Goal: Transaction & Acquisition: Purchase product/service

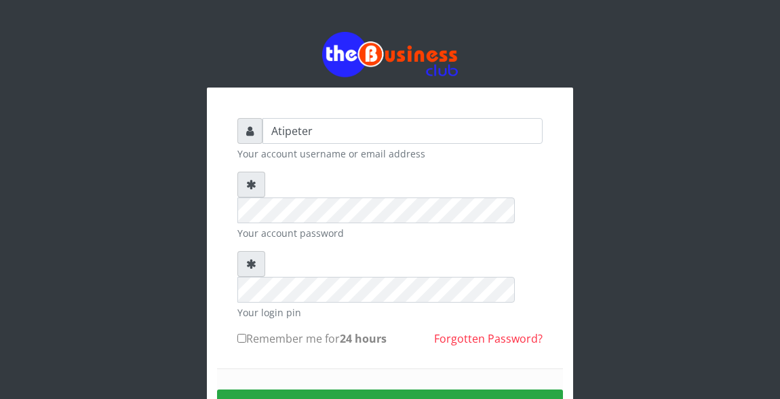
type input "Atipeter"
click at [239, 334] on input "Remember me for 24 hours" at bounding box center [241, 338] width 9 height 9
checkbox input "true"
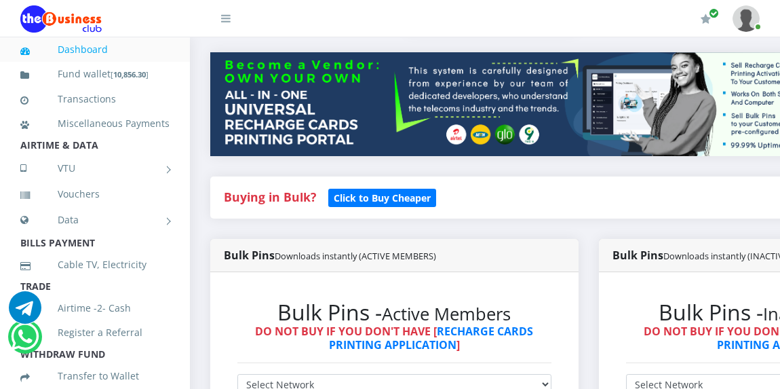
scroll to position [299, 0]
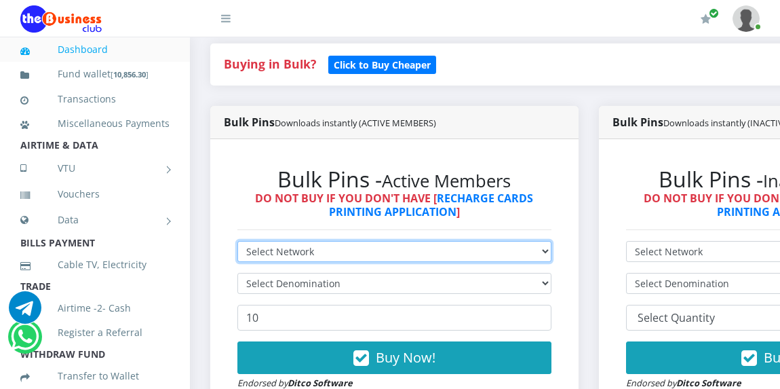
click at [271, 252] on select "Select Network MTN Globacom 9Mobile Airtel" at bounding box center [394, 251] width 314 height 21
select select "MTN"
click at [237, 243] on select "Select Network MTN Globacom 9Mobile Airtel" at bounding box center [394, 251] width 314 height 21
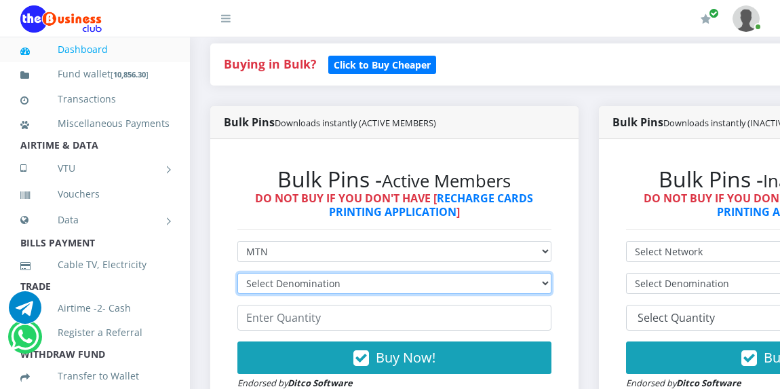
click at [271, 285] on select "Select Denomination MTN NGN100 - ₦96.94 MTN NGN200 - ₦193.88 MTN NGN400 - ₦387.…" at bounding box center [394, 283] width 314 height 21
select select "193.88-200"
click at [237, 275] on select "Select Denomination MTN NGN100 - ₦96.94 MTN NGN200 - ₦193.88 MTN NGN400 - ₦387.…" at bounding box center [394, 283] width 314 height 21
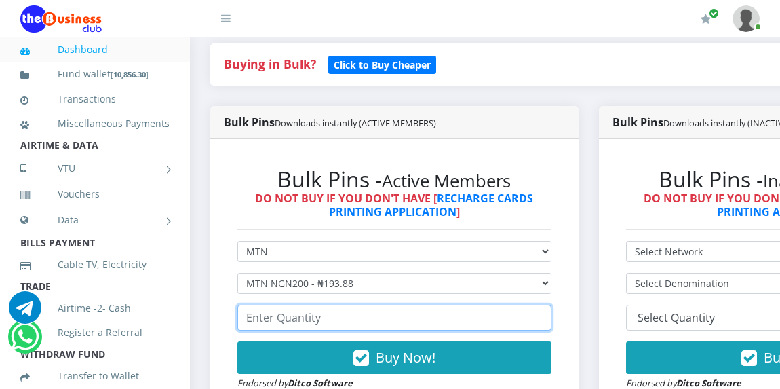
click at [291, 318] on input "number" at bounding box center [394, 318] width 314 height 26
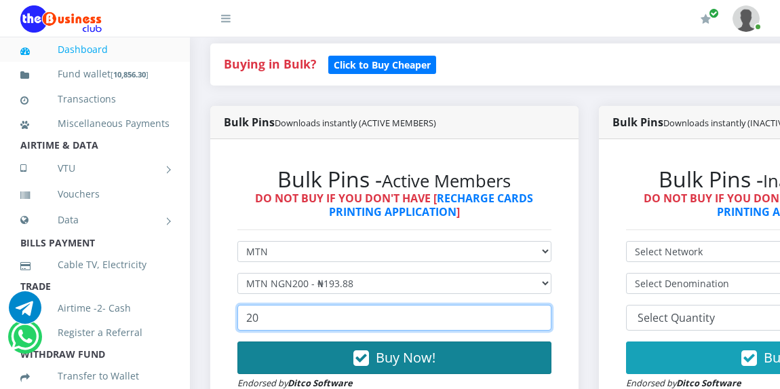
type input "20"
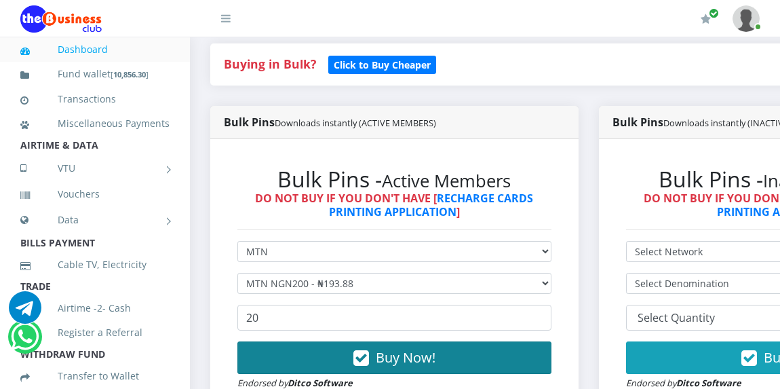
click at [343, 362] on button "Buy Now!" at bounding box center [394, 357] width 314 height 33
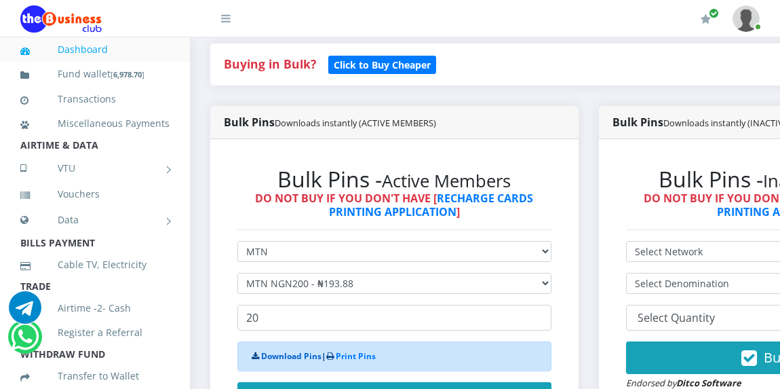
click at [288, 358] on link "Download Pins" at bounding box center [291, 356] width 60 height 12
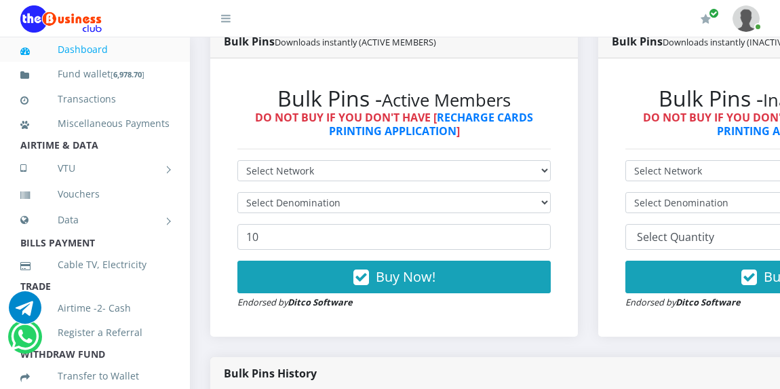
scroll to position [368, 0]
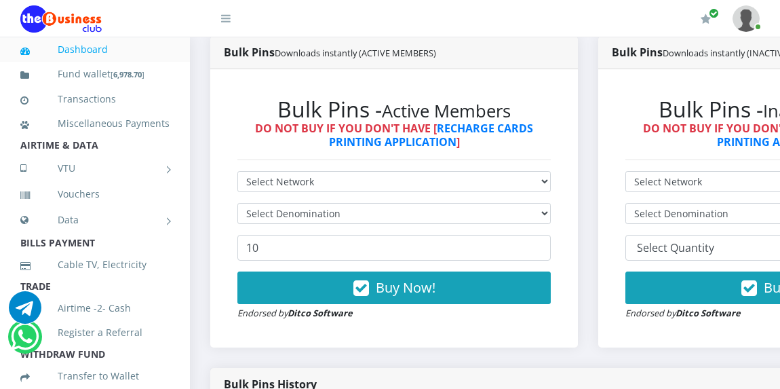
click at [263, 140] on h6 "DO NOT BUY IF YOU DON'T HAVE [ RECHARGE CARDS PRINTING APPLICATION ]" at bounding box center [393, 135] width 313 height 26
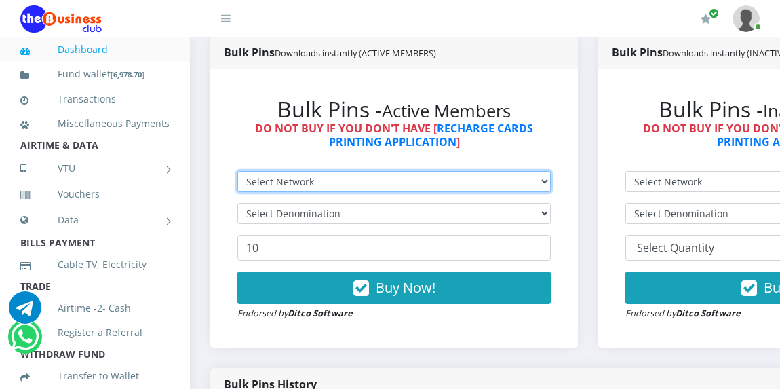
click at [267, 183] on select "Select Network MTN Globacom 9Mobile Airtel" at bounding box center [393, 181] width 313 height 21
select select "Glo"
click at [237, 173] on select "Select Network MTN Globacom 9Mobile Airtel" at bounding box center [393, 181] width 313 height 21
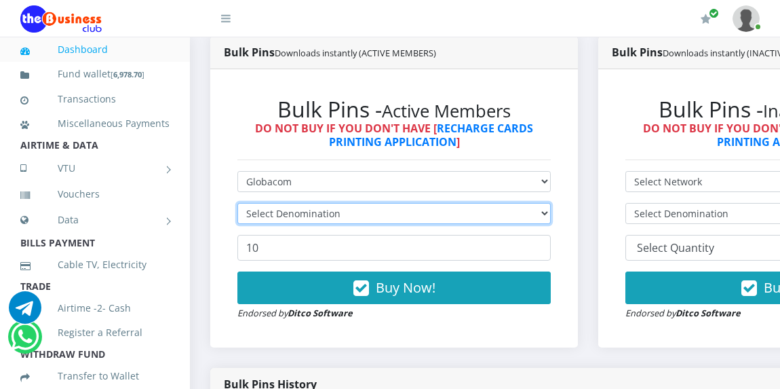
click at [270, 216] on select "Select Denomination" at bounding box center [393, 213] width 313 height 21
select select "192.9-200"
click at [237, 205] on select "Select Denomination Glo NGN100 - ₦96.45 Glo NGN200 - ₦192.90 Glo NGN500 - ₦482.…" at bounding box center [393, 213] width 313 height 21
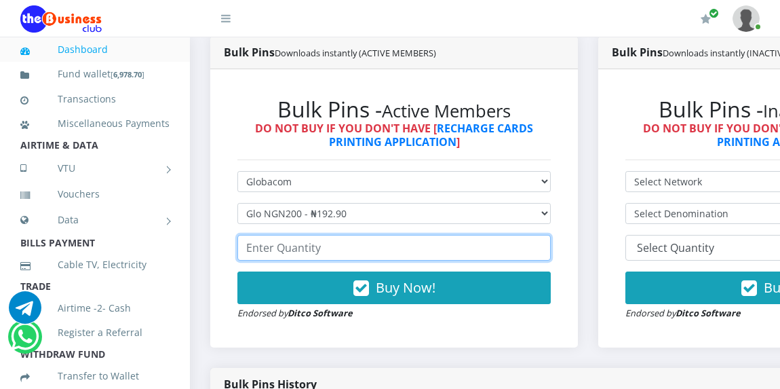
click at [280, 254] on input "number" at bounding box center [393, 248] width 313 height 26
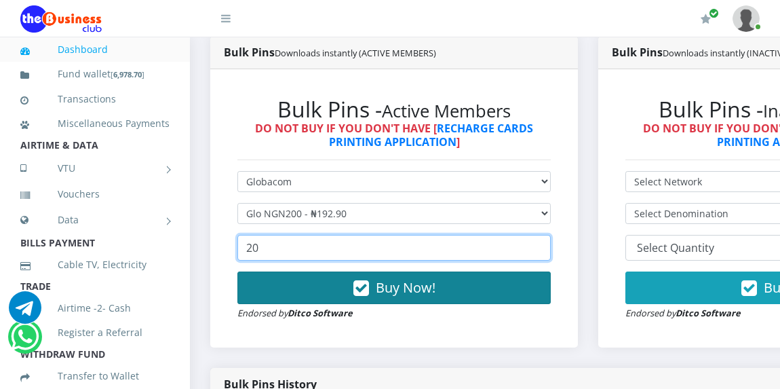
type input "20"
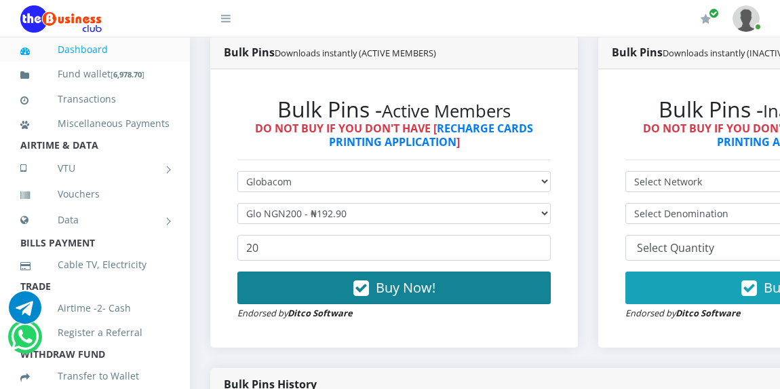
click at [338, 287] on button "Buy Now!" at bounding box center [393, 287] width 313 height 33
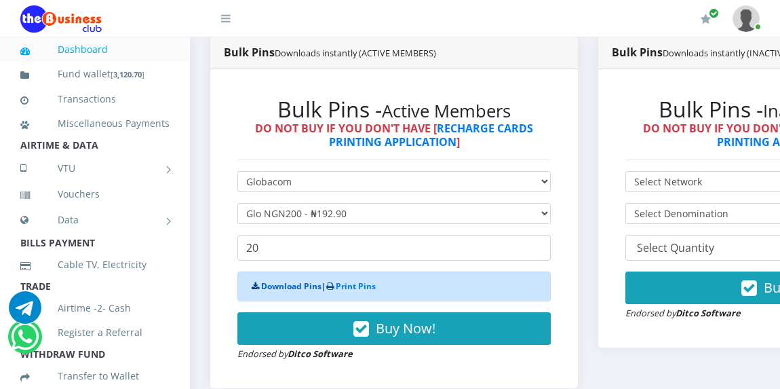
click at [293, 291] on link "Download Pins" at bounding box center [291, 286] width 60 height 12
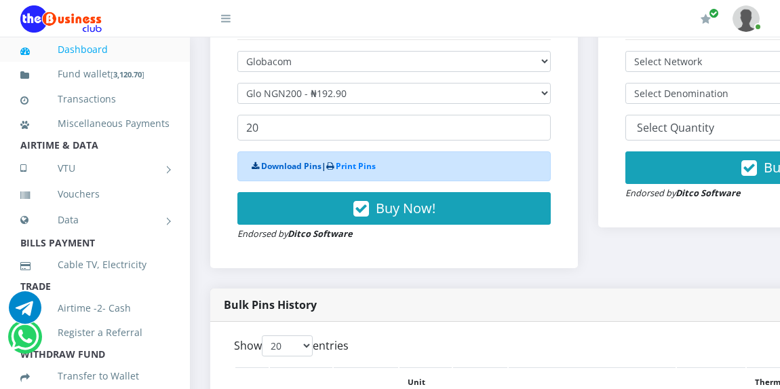
scroll to position [461, 0]
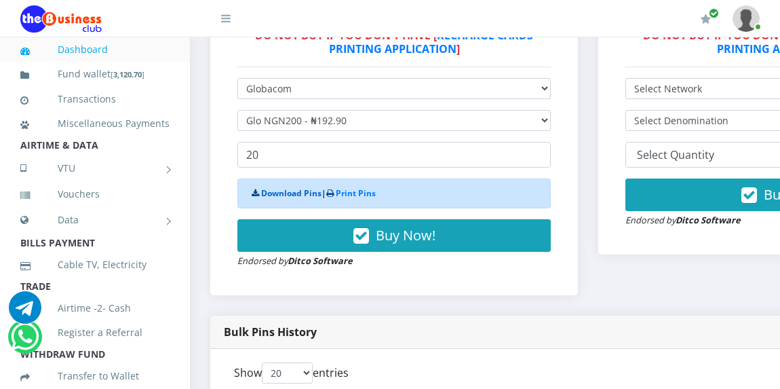
click at [292, 192] on link "Download Pins" at bounding box center [291, 193] width 60 height 12
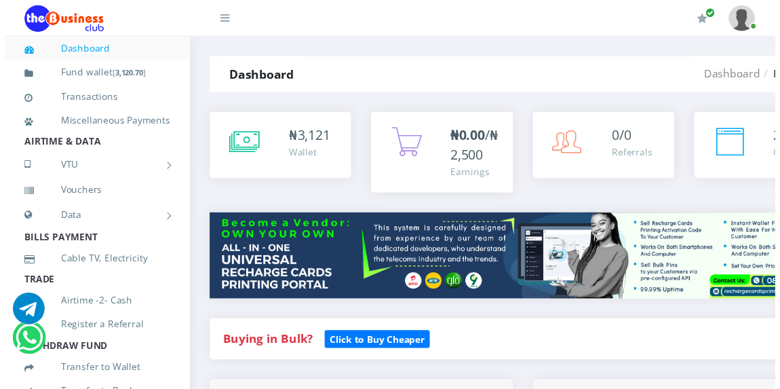
scroll to position [446, 0]
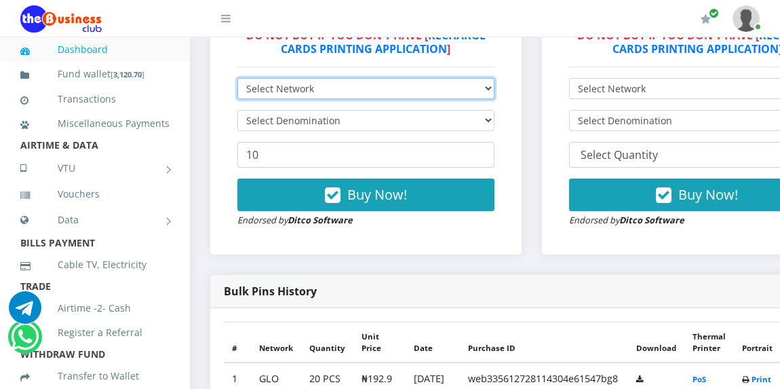
click at [261, 89] on select "Select Network MTN Globacom 9Mobile Airtel" at bounding box center [365, 88] width 257 height 21
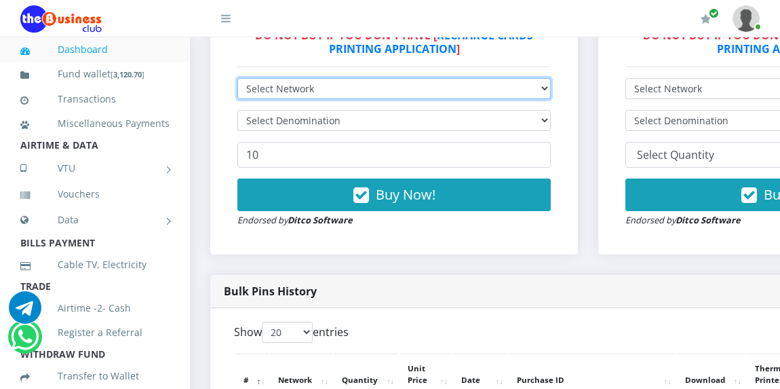
scroll to position [0, 0]
select select "Glo"
click at [237, 80] on select "Select Network MTN Globacom 9Mobile Airtel" at bounding box center [393, 88] width 313 height 21
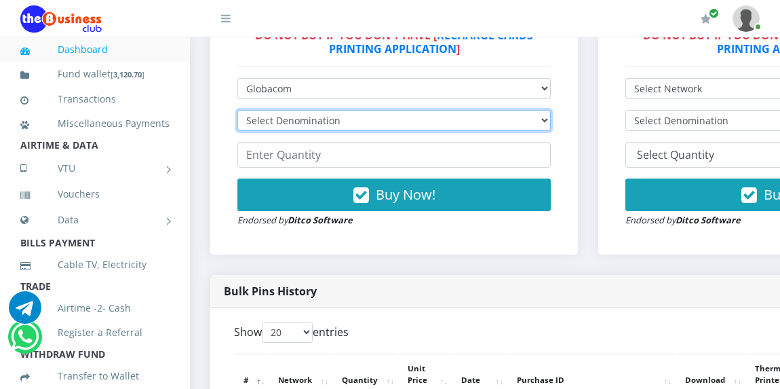
click at [275, 123] on select "Select Denomination Glo NGN100 - ₦96.45 Glo NGN200 - ₦192.90 Glo NGN500 - ₦482.…" at bounding box center [393, 120] width 313 height 21
select select "96.45-100"
click at [237, 112] on select "Select Denomination Glo NGN100 - ₦96.45 Glo NGN200 - ₦192.90 Glo NGN500 - ₦482.…" at bounding box center [393, 120] width 313 height 21
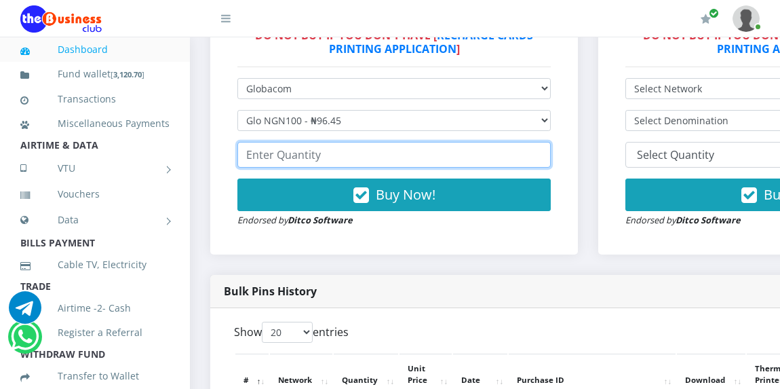
click at [278, 156] on input "number" at bounding box center [393, 155] width 313 height 26
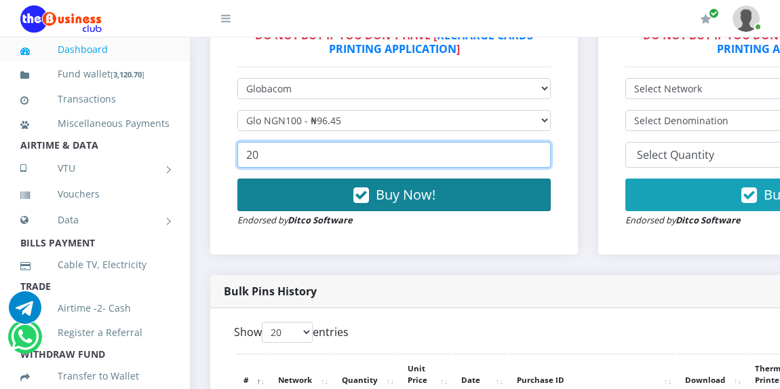
type input "20"
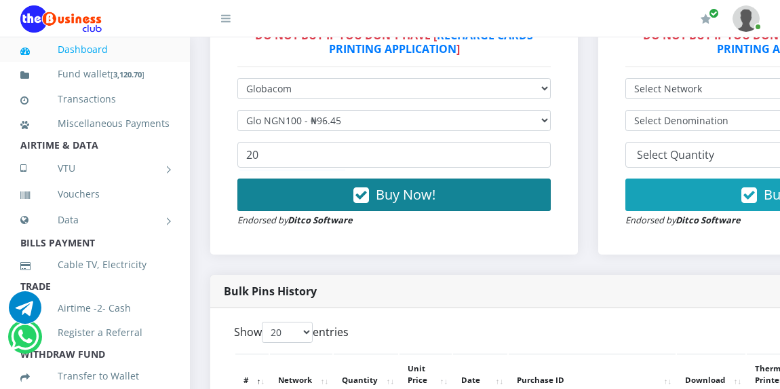
click at [348, 194] on button "Buy Now!" at bounding box center [393, 194] width 313 height 33
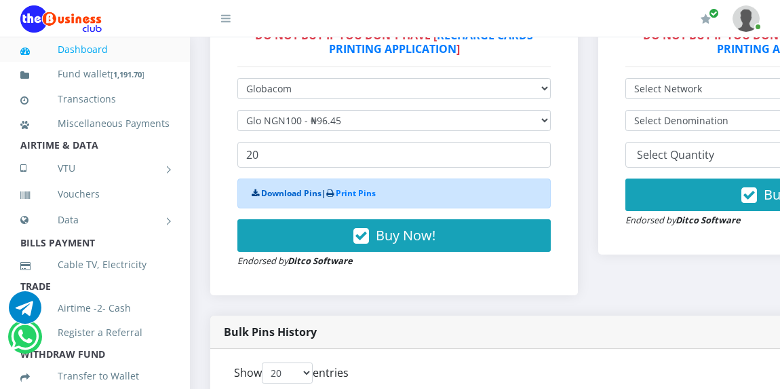
click at [289, 193] on link "Download Pins" at bounding box center [291, 193] width 60 height 12
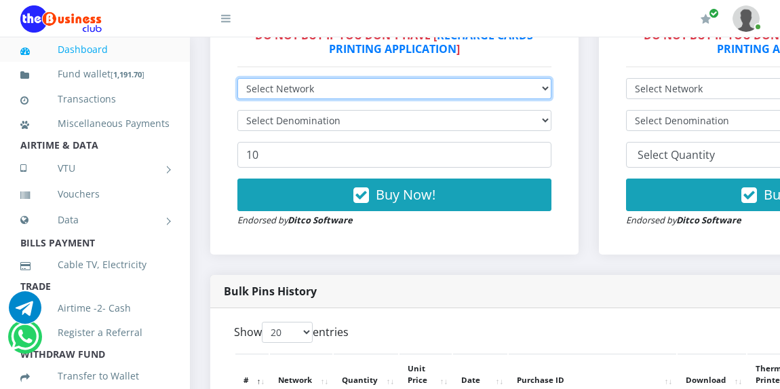
click at [254, 88] on select "Select Network MTN Globacom 9Mobile Airtel" at bounding box center [394, 88] width 314 height 21
select select "MTN"
click at [237, 80] on select "Select Network MTN Globacom 9Mobile Airtel" at bounding box center [394, 88] width 314 height 21
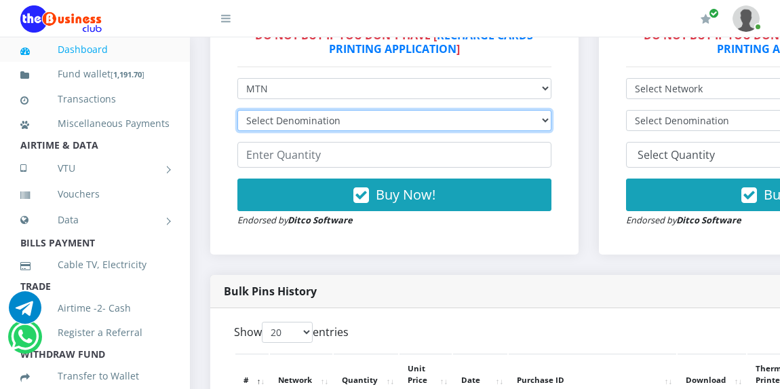
click at [262, 121] on select "Select Denomination MTN NGN100 - ₦96.94 MTN NGN200 - ₦193.88 MTN NGN400 - ₦387.…" at bounding box center [394, 120] width 314 height 21
select select "96.94-100"
click at [237, 112] on select "Select Denomination MTN NGN100 - ₦96.94 MTN NGN200 - ₦193.88 MTN NGN400 - ₦387.…" at bounding box center [394, 120] width 314 height 21
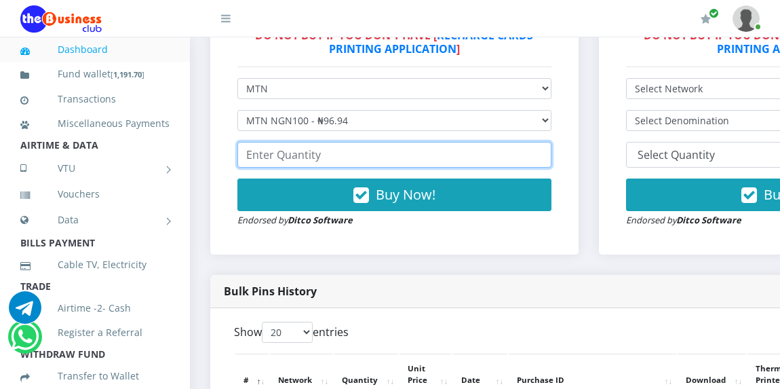
click at [263, 161] on input "number" at bounding box center [394, 155] width 314 height 26
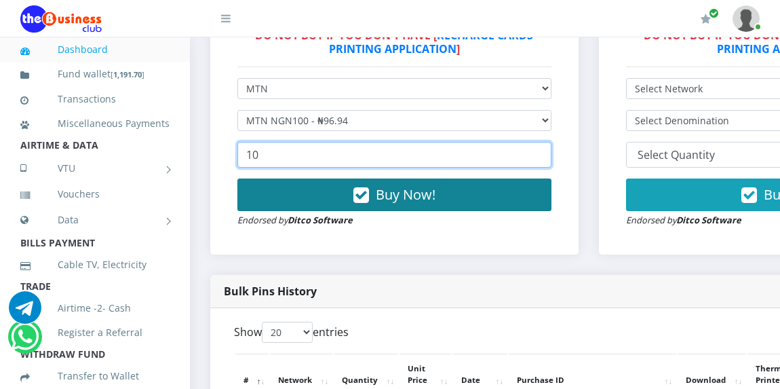
type input "10"
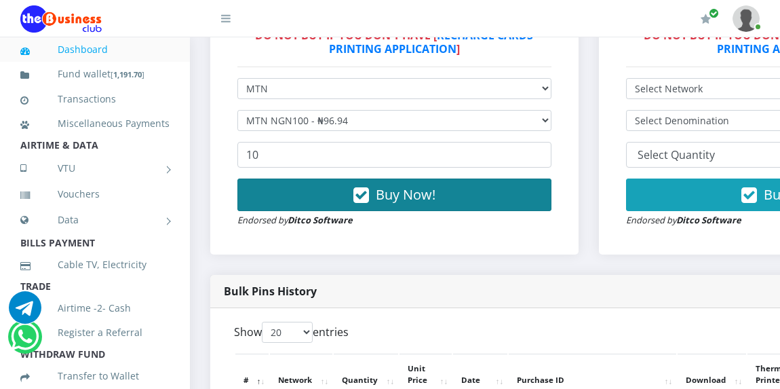
click at [288, 189] on button "Buy Now!" at bounding box center [394, 194] width 314 height 33
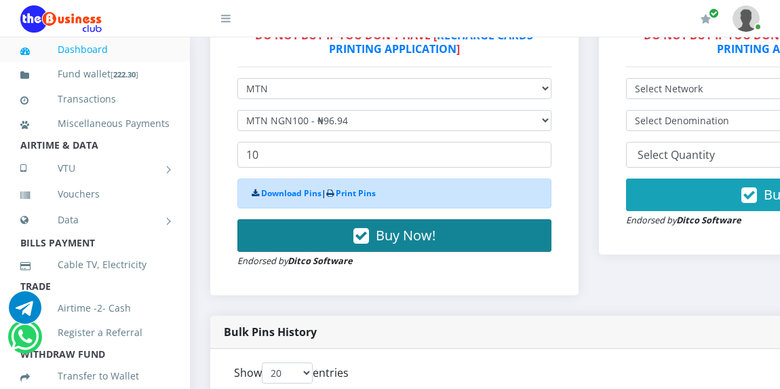
click at [288, 189] on div "Download Pins | Print Pins" at bounding box center [394, 193] width 314 height 30
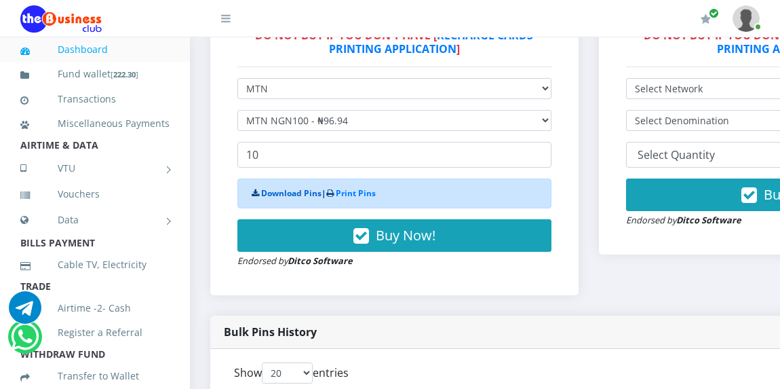
click at [288, 193] on link "Download Pins" at bounding box center [291, 193] width 60 height 12
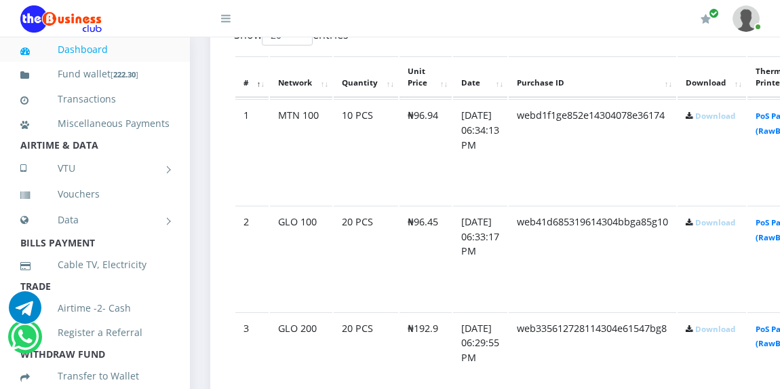
scroll to position [760, 0]
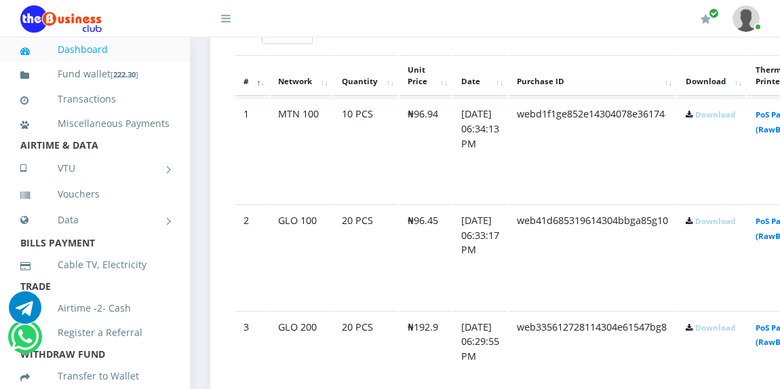
click at [736, 117] on link "Download" at bounding box center [715, 114] width 40 height 10
click at [736, 225] on link "Download" at bounding box center [715, 221] width 40 height 10
click at [736, 223] on link "Download" at bounding box center [715, 221] width 40 height 10
click at [733, 329] on link "Download" at bounding box center [715, 327] width 40 height 10
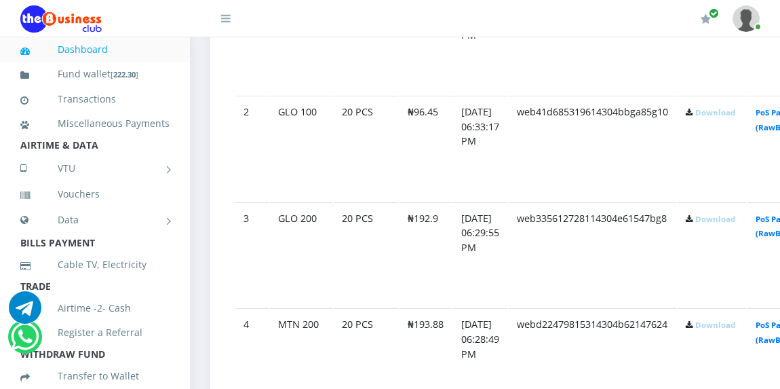
scroll to position [896, 0]
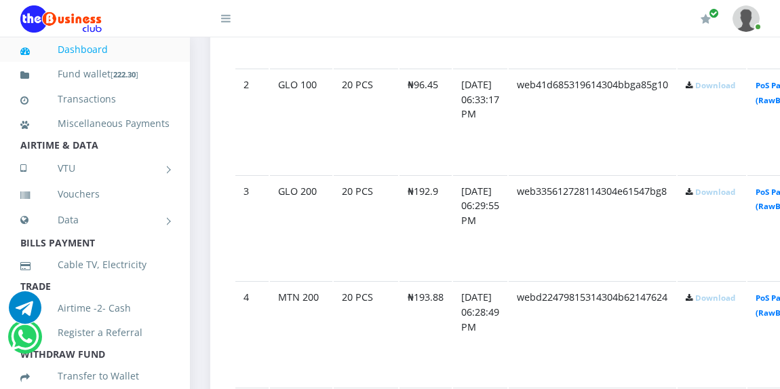
click at [736, 301] on link "Download" at bounding box center [715, 297] width 40 height 10
